Goal: Transaction & Acquisition: Purchase product/service

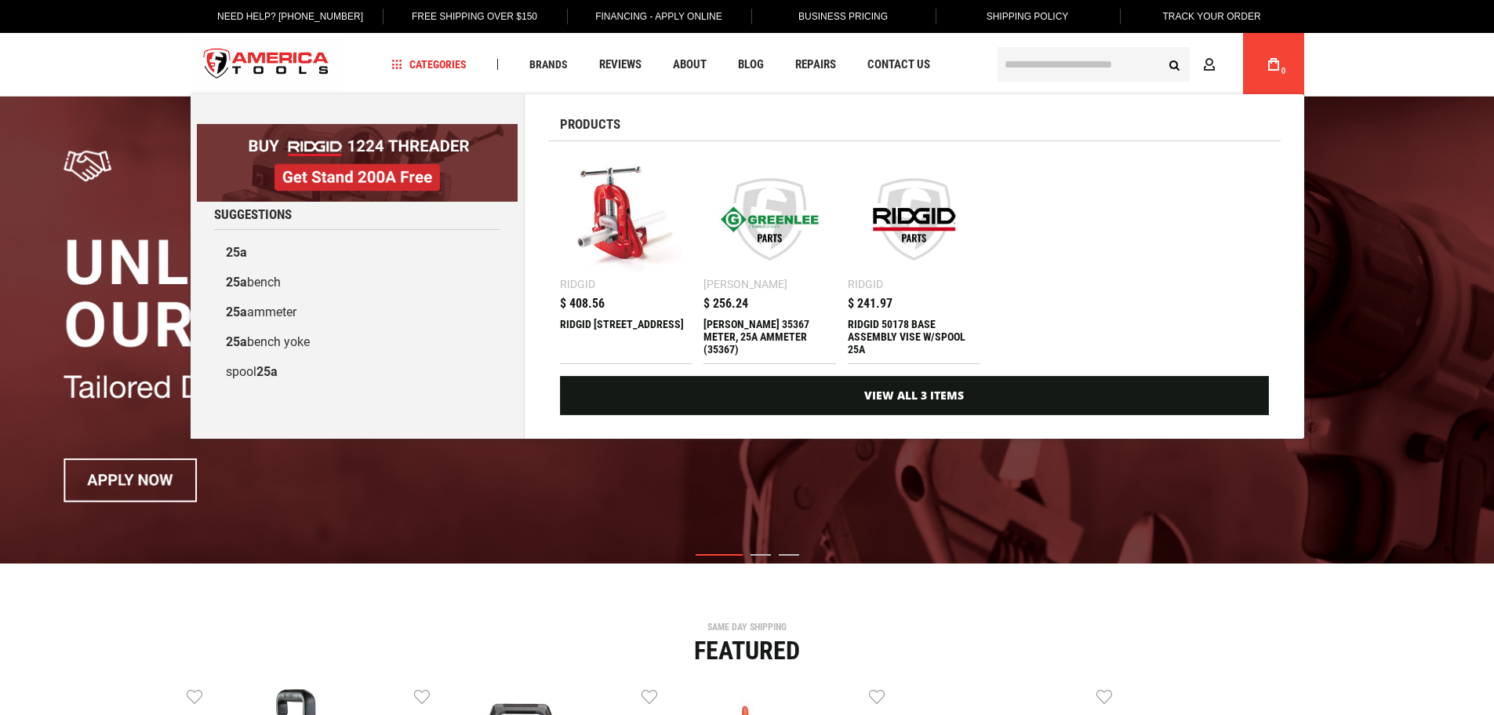
click at [587, 329] on div "RIDGID [STREET_ADDRESS]" at bounding box center [626, 337] width 133 height 38
click at [587, 333] on div "RIDGID [STREET_ADDRESS]" at bounding box center [626, 337] width 133 height 38
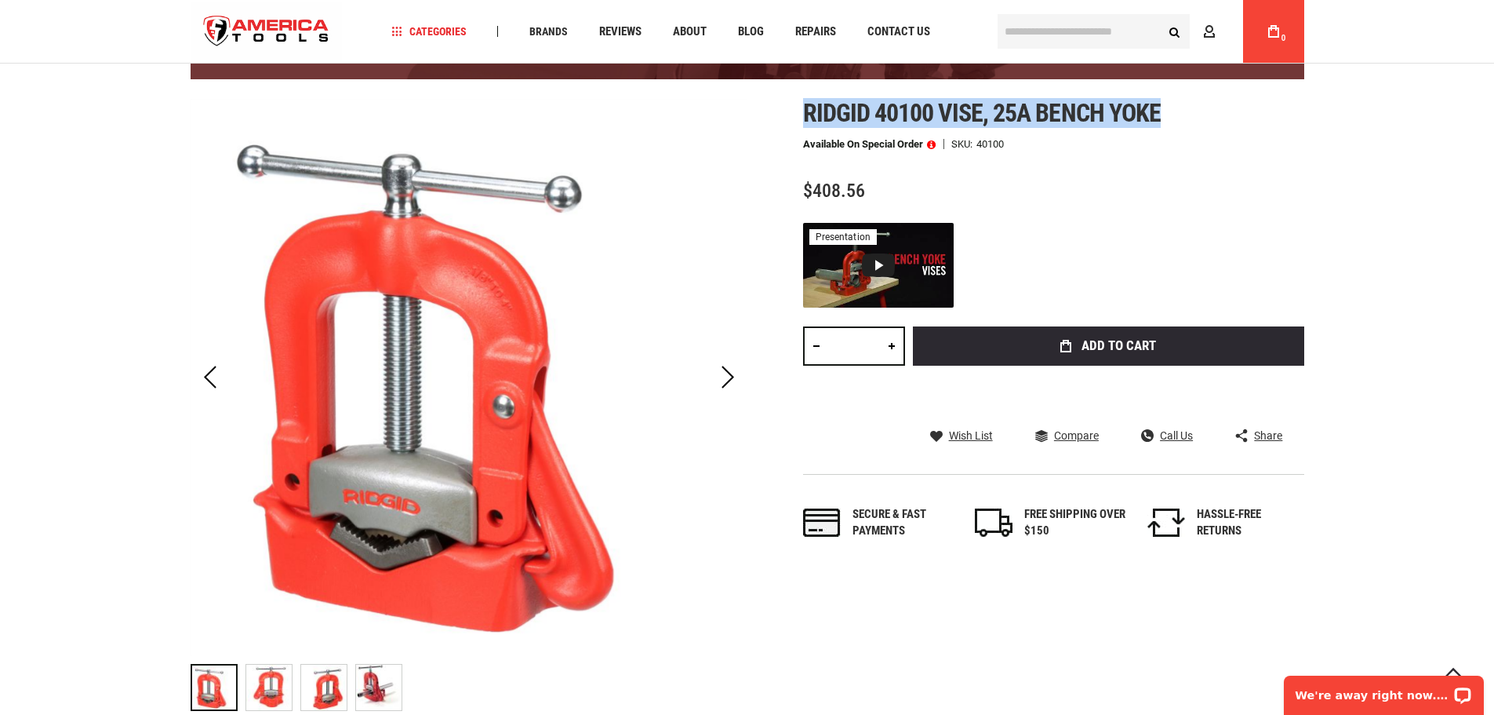
drag, startPoint x: 803, startPoint y: 104, endPoint x: 1151, endPoint y: 104, distance: 347.5
click at [1157, 102] on span "Ridgid 40100 vise, 25a bench yoke" at bounding box center [982, 113] width 358 height 30
copy span "Ridgid 40100 vise, 25a bench yoke"
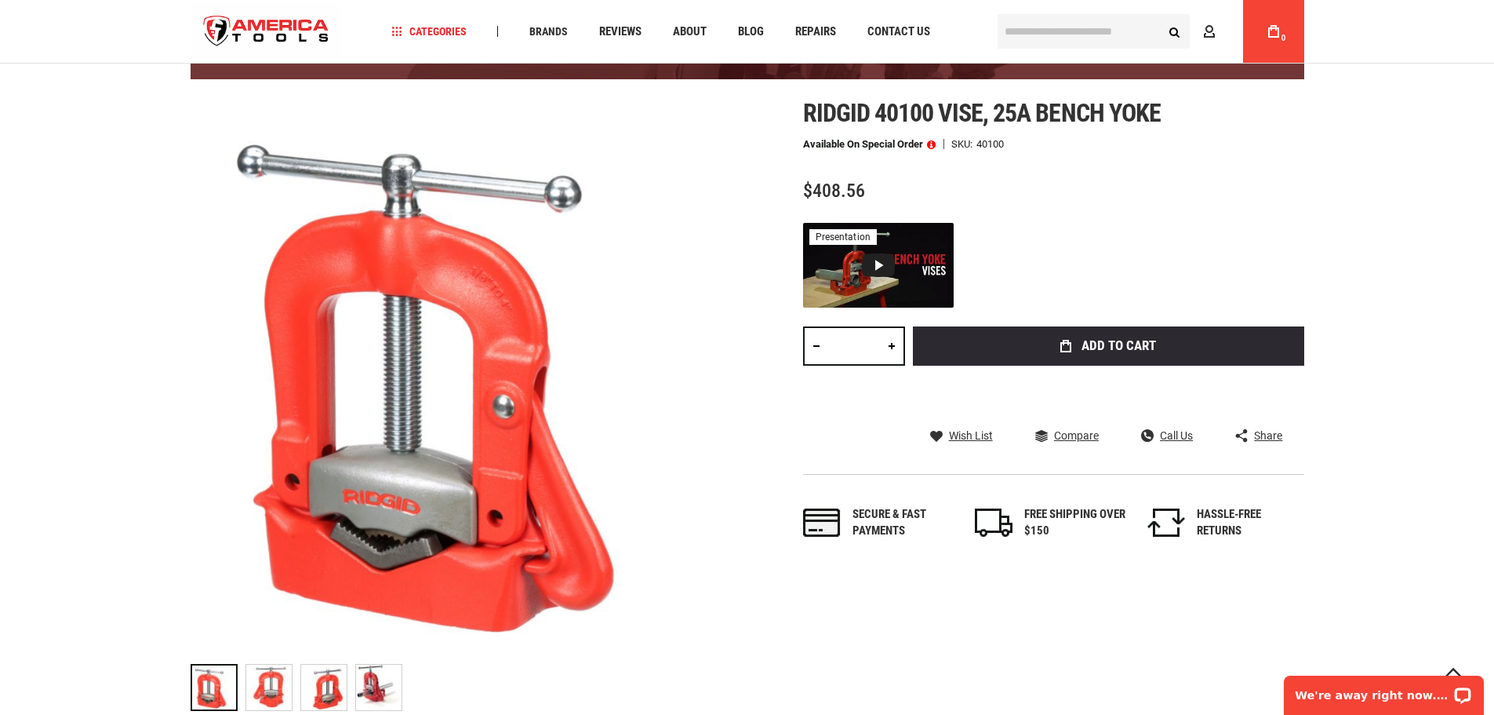
click at [1140, 143] on div "Available on Special Order SKU 40100" at bounding box center [1053, 144] width 501 height 11
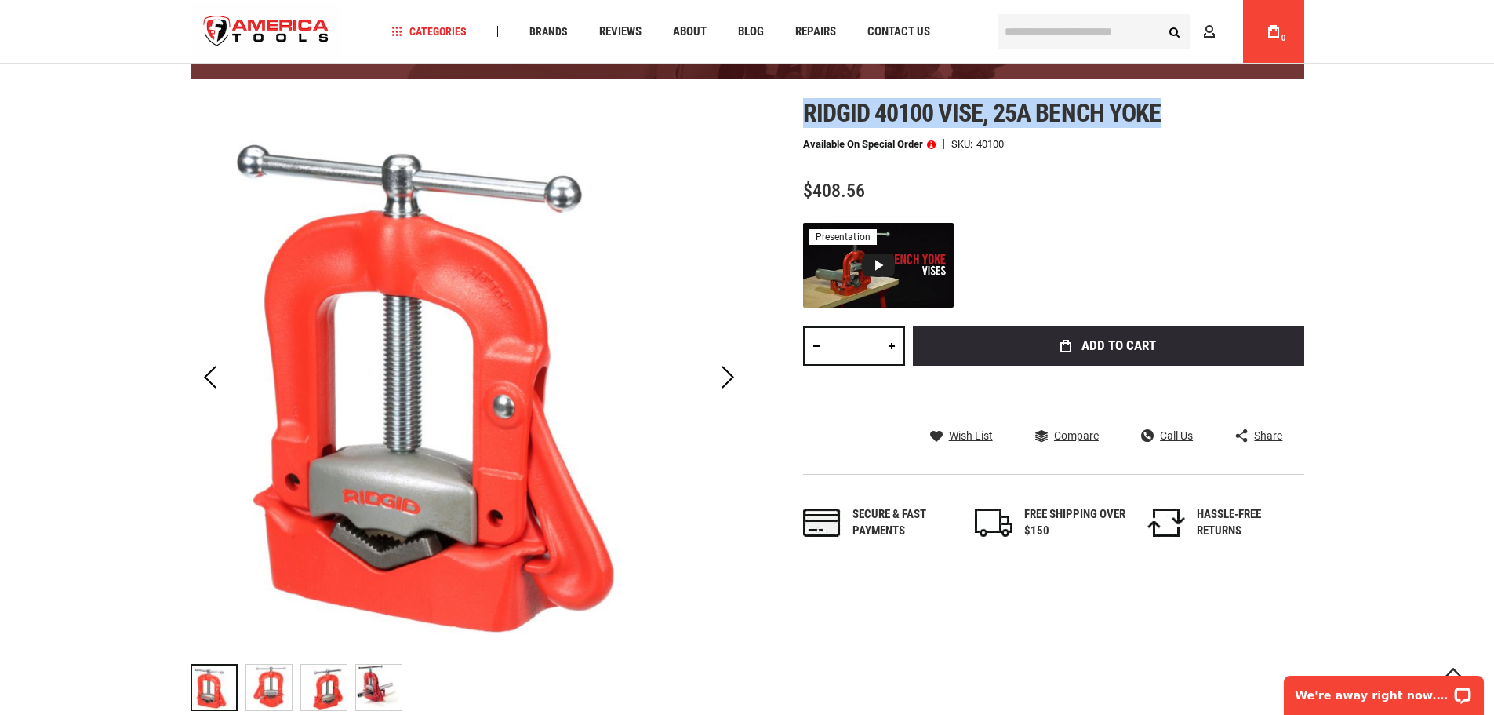
copy div "Skip to the beginning of the images gallery Ridgid 40100 vise, 25a bench yoke"
drag, startPoint x: 1168, startPoint y: 109, endPoint x: 722, endPoint y: 122, distance: 446.5
click at [722, 122] on div "Skip to the end of the images gallery Skip to the beginning of the images galle…" at bounding box center [748, 409] width 1114 height 620
